Goal: Information Seeking & Learning: Learn about a topic

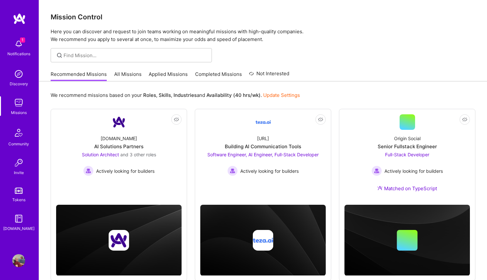
click at [20, 45] on img at bounding box center [18, 43] width 13 height 13
click at [331, 62] on div "1 1 Notifications Discovery Missions Community Invite Tokens [DOMAIN_NAME] Prof…" at bounding box center [243, 151] width 487 height 302
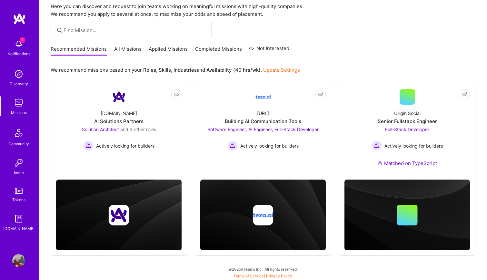
scroll to position [25, 0]
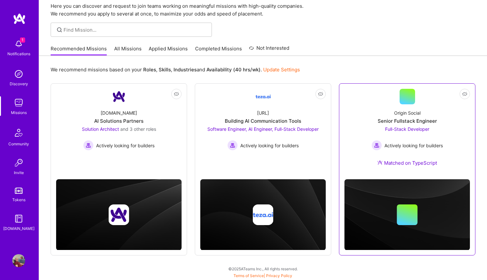
click at [404, 137] on div "Full-Stack Developer Actively looking for builders" at bounding box center [407, 138] width 71 height 25
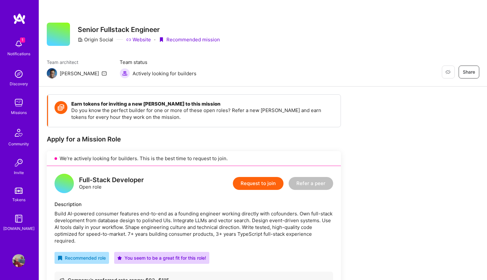
click at [20, 98] on img at bounding box center [18, 102] width 13 height 13
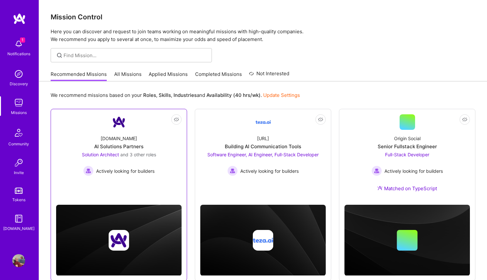
scroll to position [25, 0]
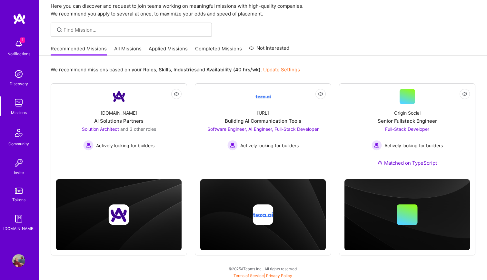
click at [20, 45] on img at bounding box center [18, 43] width 13 height 13
click at [20, 45] on div "1 Notifications Discovery Missions Community Invite Tokens [DOMAIN_NAME]" at bounding box center [19, 134] width 39 height 196
click at [19, 41] on img at bounding box center [18, 43] width 13 height 13
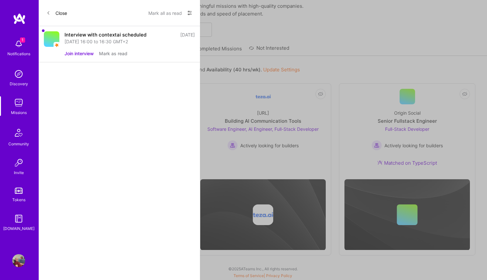
click at [132, 34] on div "Interview with contextai scheduled" at bounding box center [106, 34] width 82 height 7
click at [114, 34] on div "Interview with contextai scheduled" at bounding box center [106, 34] width 82 height 7
copy div "contextai"
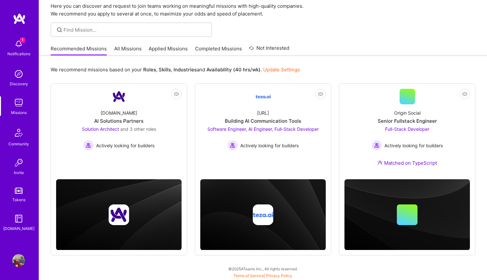
click at [20, 163] on img at bounding box center [18, 162] width 13 height 13
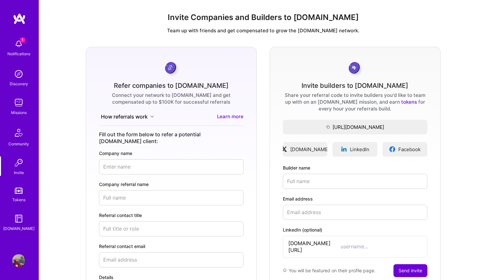
click at [20, 135] on img at bounding box center [18, 132] width 15 height 15
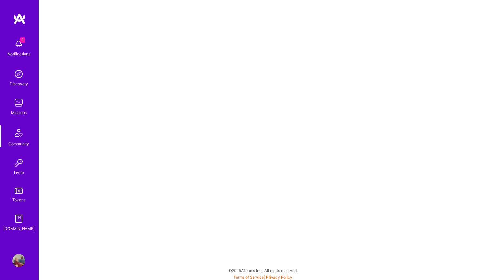
click at [19, 81] on div "Discovery" at bounding box center [19, 83] width 18 height 7
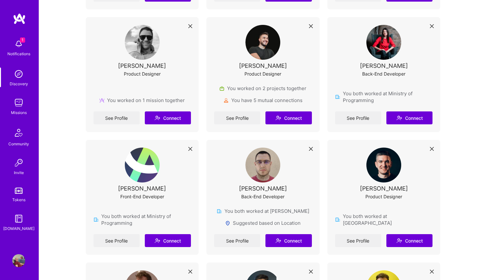
scroll to position [378, 0]
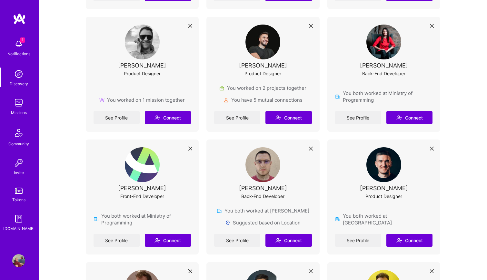
click at [21, 107] on img at bounding box center [18, 102] width 13 height 13
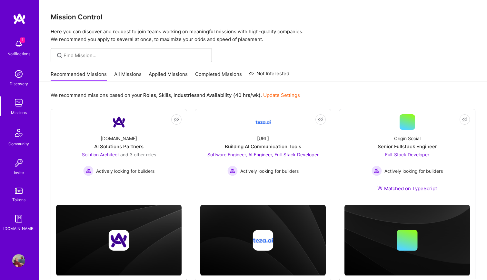
click at [174, 73] on link "Applied Missions" at bounding box center [168, 76] width 39 height 11
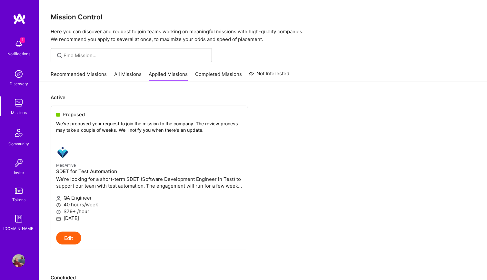
click at [221, 72] on link "Completed Missions" at bounding box center [218, 76] width 47 height 11
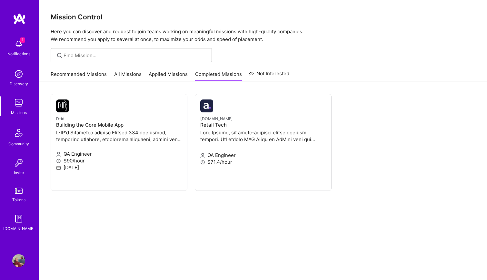
click at [132, 77] on link "All Missions" at bounding box center [127, 76] width 27 height 11
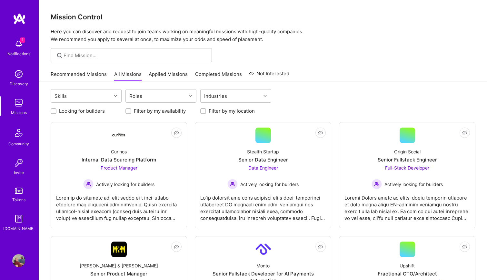
click at [94, 75] on link "Recommended Missions" at bounding box center [79, 76] width 56 height 11
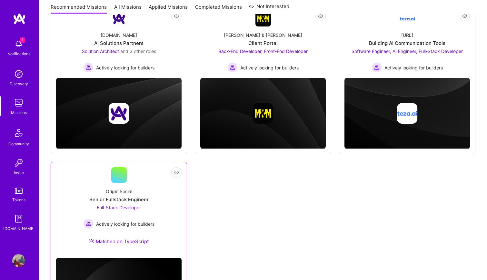
scroll to position [64, 0]
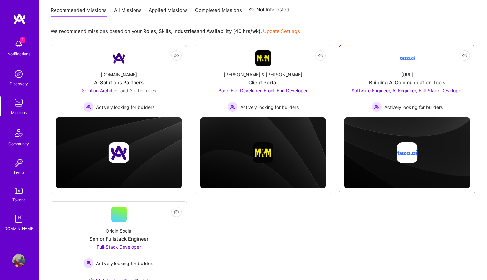
click at [378, 137] on img at bounding box center [408, 152] width 126 height 71
click at [377, 73] on div "[URL] Building AI Communication Tools Software Engineer, AI Engineer, Full-Stac…" at bounding box center [408, 89] width 126 height 46
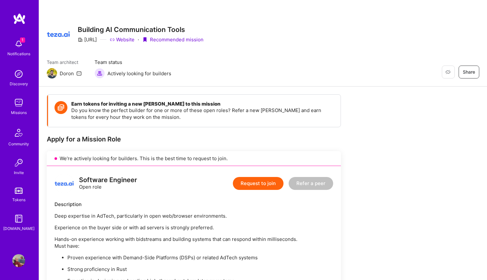
click at [17, 80] on img at bounding box center [18, 73] width 13 height 13
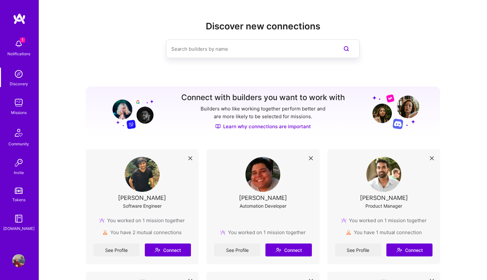
click at [19, 46] on img at bounding box center [18, 43] width 13 height 13
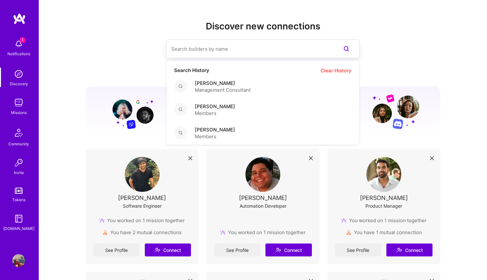
click at [19, 134] on img at bounding box center [18, 132] width 15 height 15
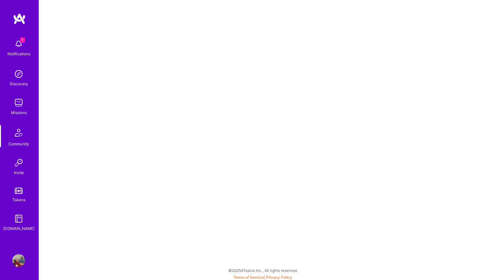
click at [19, 106] on img at bounding box center [18, 102] width 13 height 13
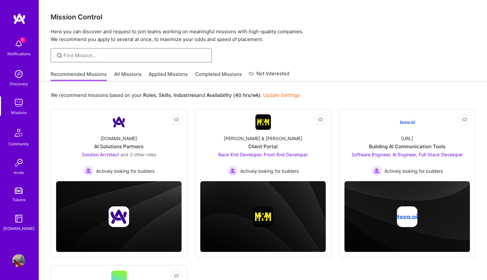
click at [131, 52] on input at bounding box center [136, 55] width 144 height 7
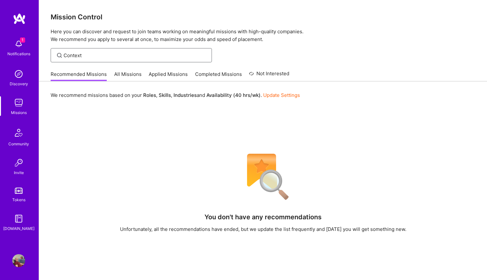
type input "Context"
click at [20, 43] on img at bounding box center [18, 43] width 13 height 13
